Goal: Information Seeking & Learning: Check status

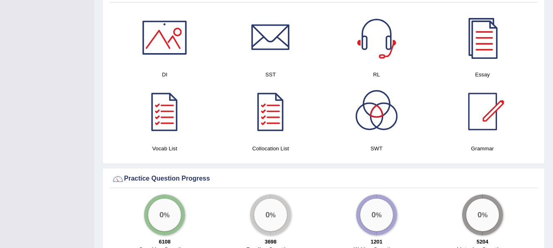
scroll to position [4, 0]
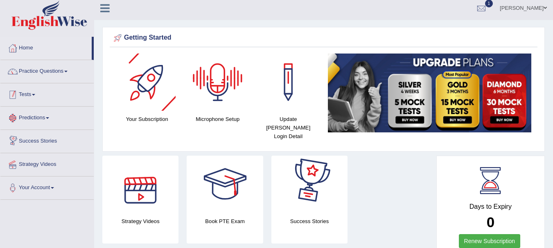
click at [42, 97] on link "Tests" at bounding box center [46, 93] width 93 height 20
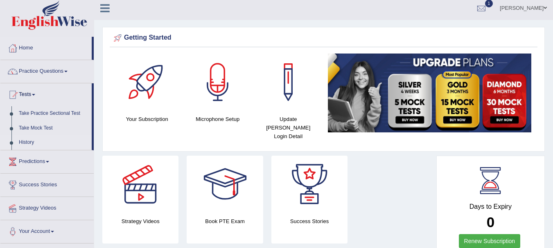
click at [30, 139] on link "History" at bounding box center [53, 142] width 77 height 15
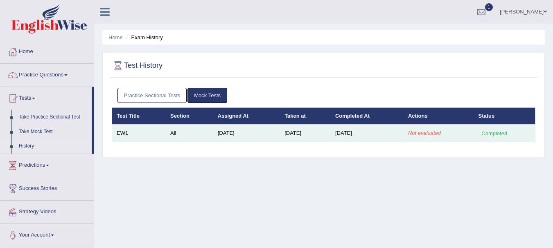
click at [403, 131] on td "[DATE]" at bounding box center [367, 133] width 73 height 17
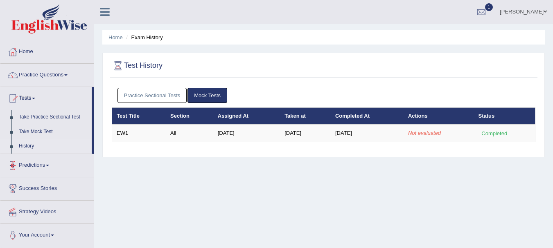
click at [49, 166] on span at bounding box center [47, 166] width 3 height 2
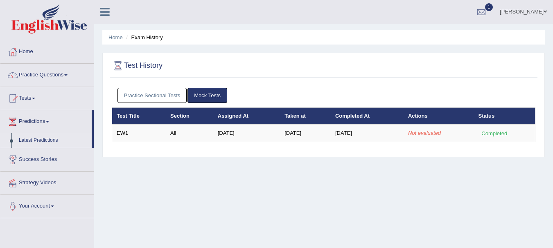
click at [54, 141] on link "Latest Predictions" at bounding box center [53, 140] width 77 height 15
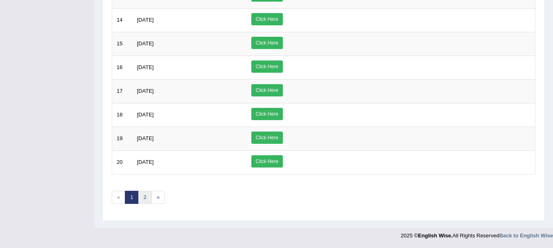
click at [144, 196] on link "2" at bounding box center [145, 198] width 14 height 14
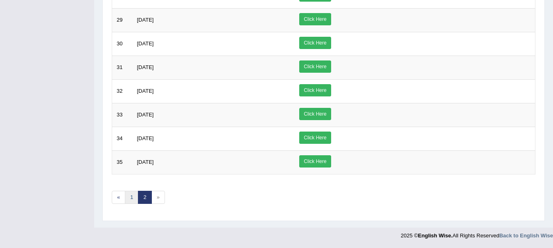
click at [134, 197] on link "1" at bounding box center [132, 198] width 14 height 14
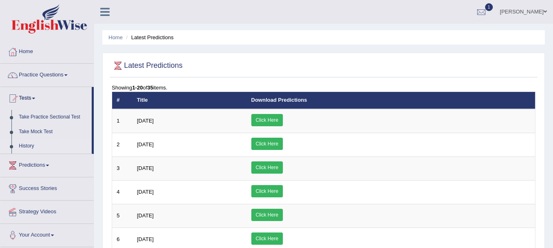
click at [32, 145] on link "History" at bounding box center [53, 146] width 77 height 15
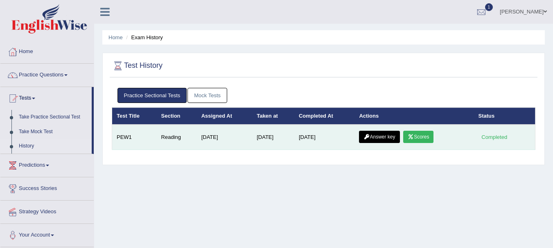
click at [389, 139] on link "Answer key" at bounding box center [379, 137] width 41 height 12
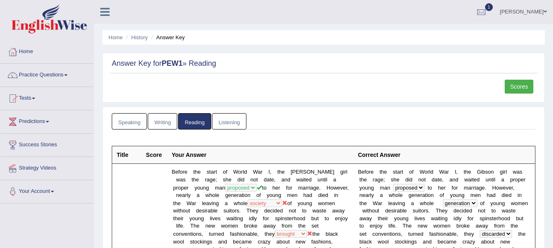
click at [169, 122] on link "Writing" at bounding box center [162, 121] width 29 height 17
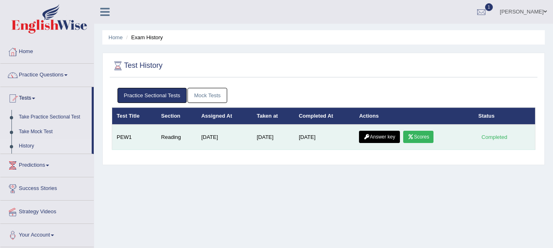
click at [428, 138] on link "Scores" at bounding box center [418, 137] width 30 height 12
click at [383, 135] on link "Answer key" at bounding box center [379, 137] width 41 height 12
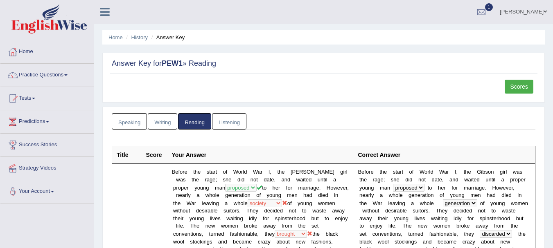
click at [133, 117] on link "Speaking" at bounding box center [129, 121] width 35 height 17
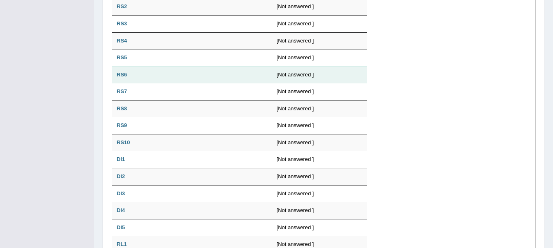
scroll to position [68, 0]
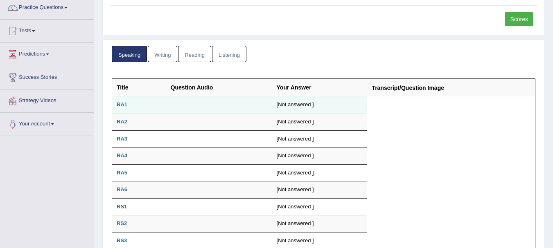
click at [301, 105] on td "[Not answered ]" at bounding box center [319, 105] width 95 height 17
click at [316, 108] on td "[Not answered ]" at bounding box center [319, 105] width 95 height 17
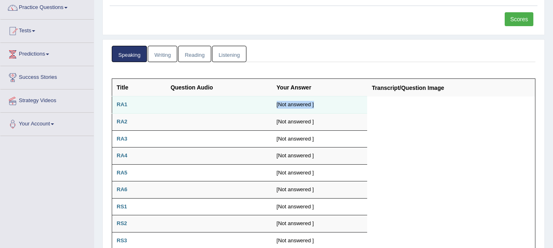
click at [322, 111] on td "[Not answered ]" at bounding box center [319, 105] width 95 height 17
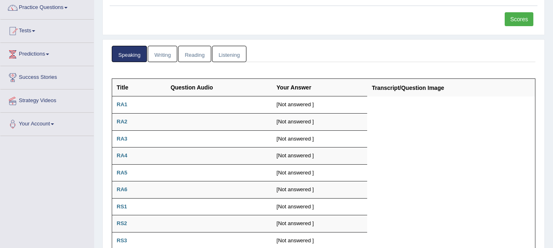
scroll to position [0, 0]
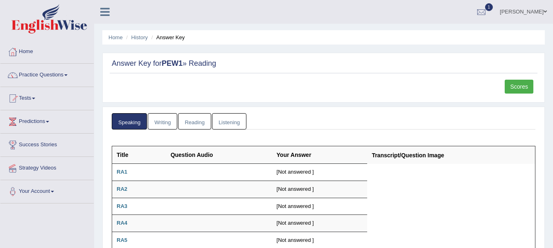
click at [178, 124] on link "Reading" at bounding box center [194, 121] width 33 height 17
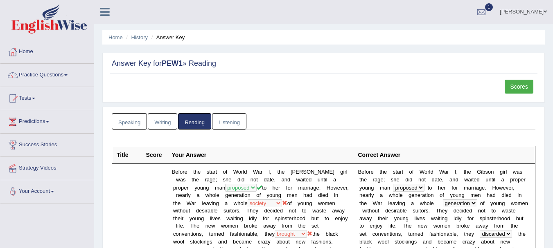
click at [154, 123] on link "Writing" at bounding box center [162, 121] width 29 height 17
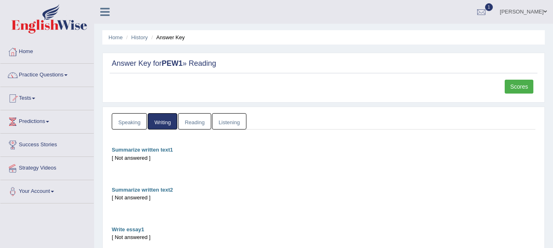
click at [142, 189] on b "Summarize written text2" at bounding box center [142, 190] width 61 height 6
click at [146, 194] on div "[ Not answered ]" at bounding box center [323, 198] width 423 height 8
click at [146, 196] on div "[ Not answered ]" at bounding box center [323, 198] width 423 height 8
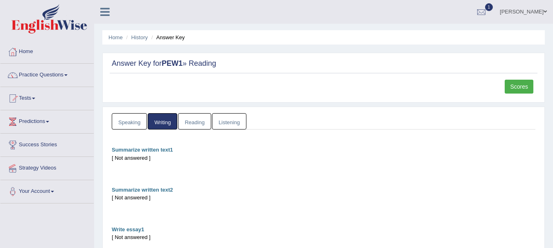
click at [146, 201] on div "[ Not answered ]" at bounding box center [323, 198] width 423 height 8
click at [147, 201] on div "[ Not answered ]" at bounding box center [323, 198] width 423 height 8
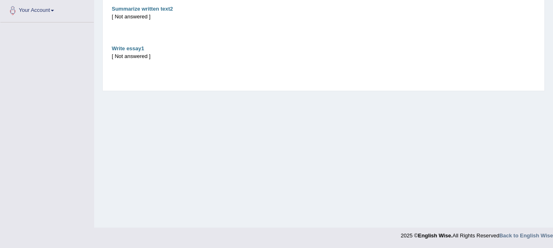
click at [129, 52] on div "[ Not answered ]" at bounding box center [323, 56] width 423 height 8
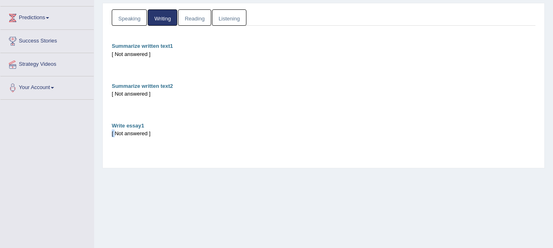
scroll to position [0, 0]
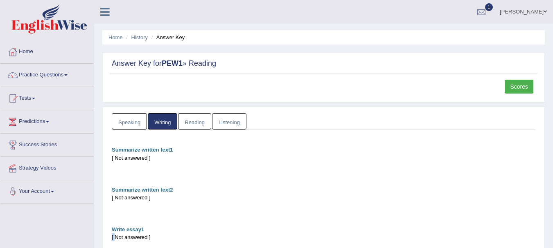
click at [198, 120] on link "Reading" at bounding box center [194, 121] width 33 height 17
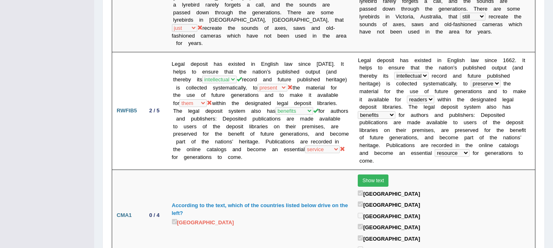
scroll to position [823, 0]
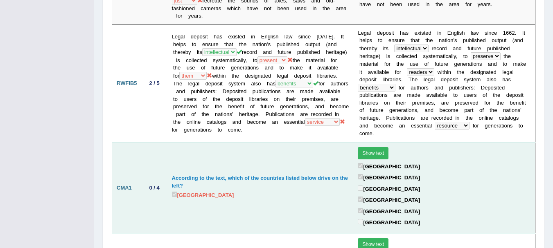
click at [383, 147] on button "Show text" at bounding box center [373, 153] width 31 height 12
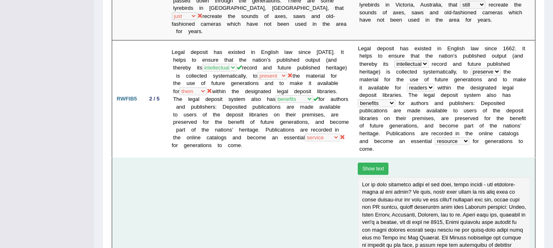
scroll to position [802, 0]
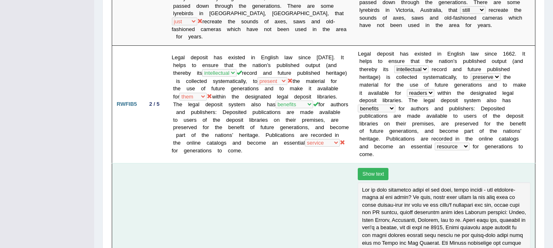
click at [381, 168] on button "Show text" at bounding box center [373, 174] width 31 height 12
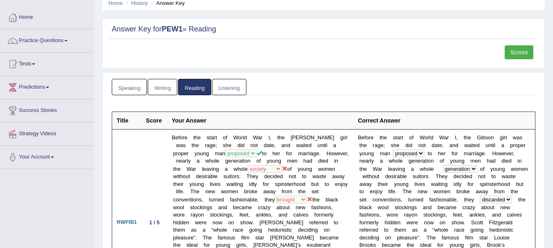
scroll to position [9, 0]
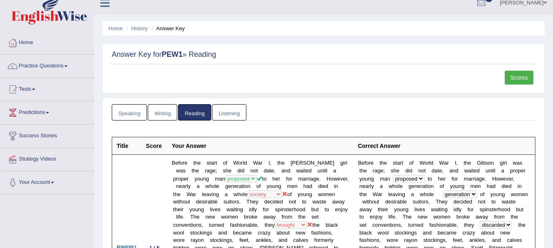
click at [222, 115] on link "Listening" at bounding box center [229, 112] width 34 height 17
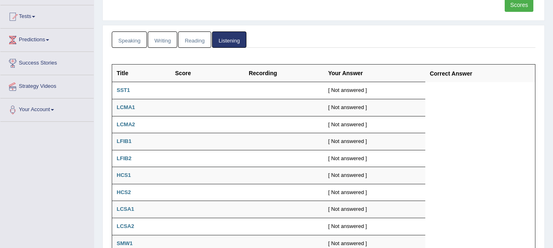
scroll to position [77, 0]
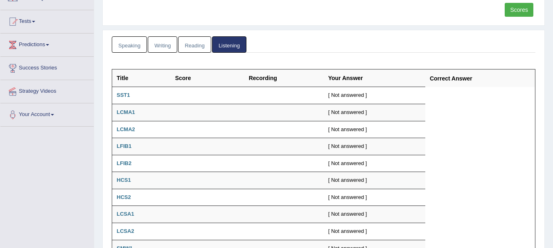
click at [168, 43] on link "Writing" at bounding box center [162, 44] width 29 height 17
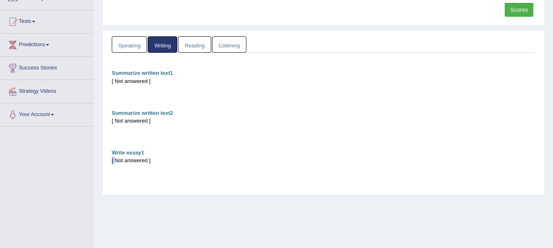
click at [138, 163] on div "[ Not answered ]" at bounding box center [323, 161] width 423 height 8
click at [124, 43] on link "Speaking" at bounding box center [129, 44] width 35 height 17
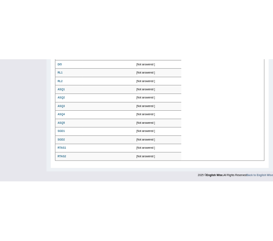
scroll to position [0, 0]
